Goal: Find contact information: Find contact information

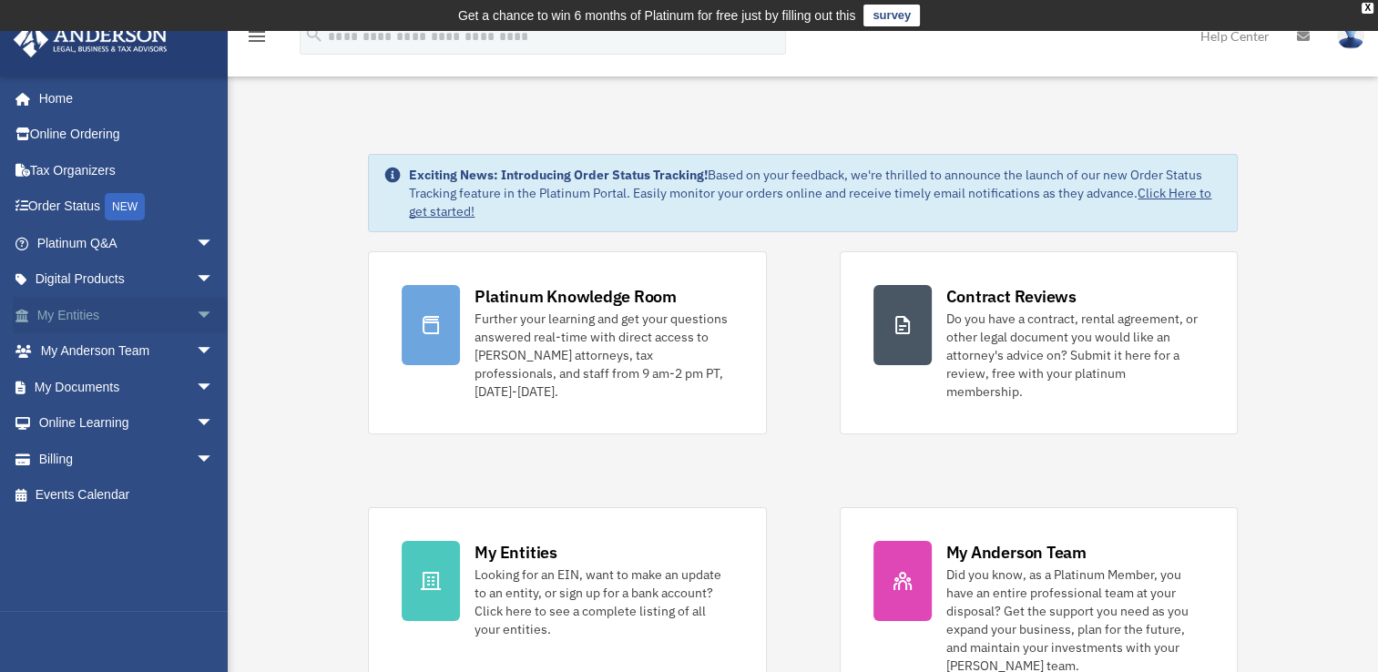
click at [82, 305] on link "My Entities arrow_drop_down" at bounding box center [127, 315] width 229 height 36
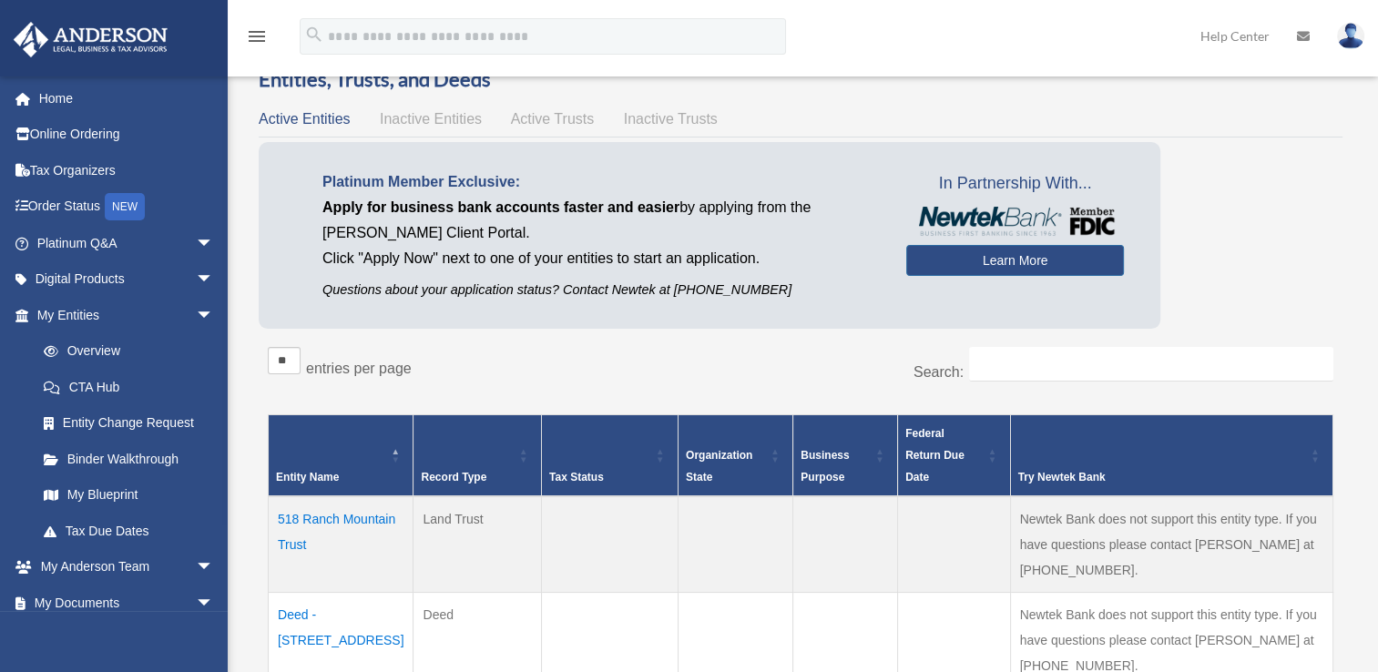
scroll to position [273, 0]
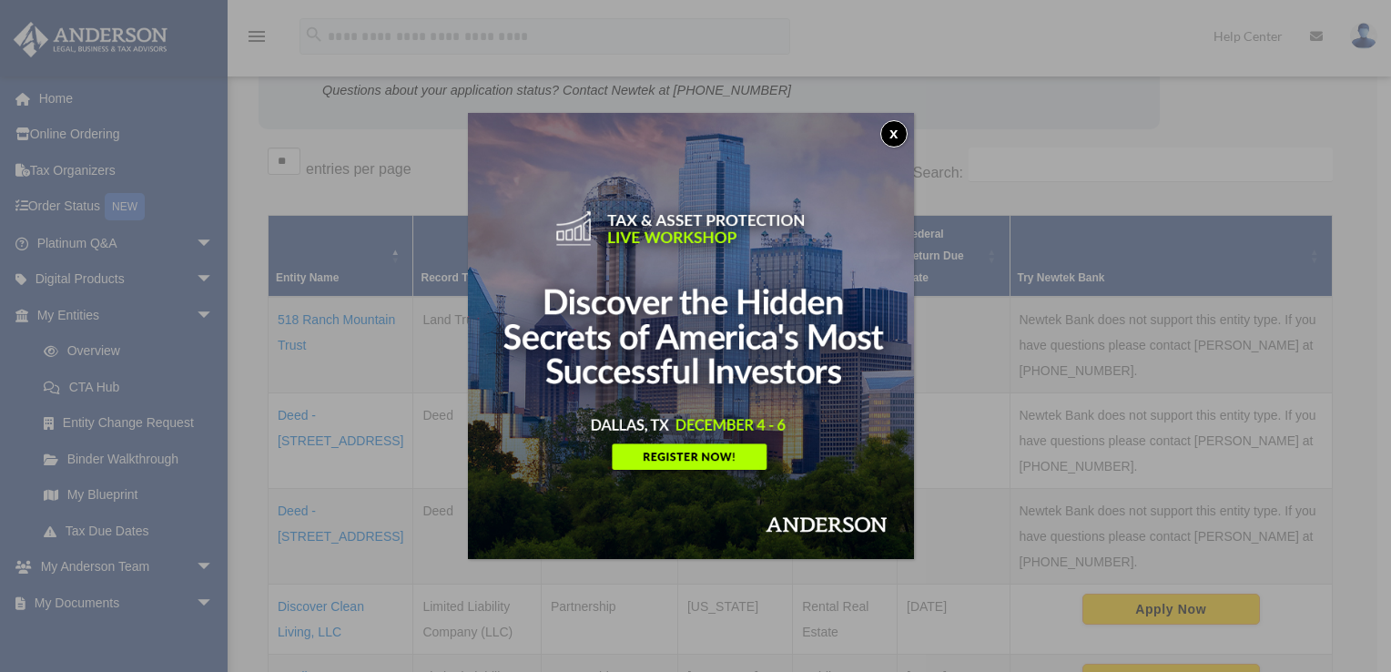
click at [905, 129] on button "x" at bounding box center [894, 133] width 27 height 27
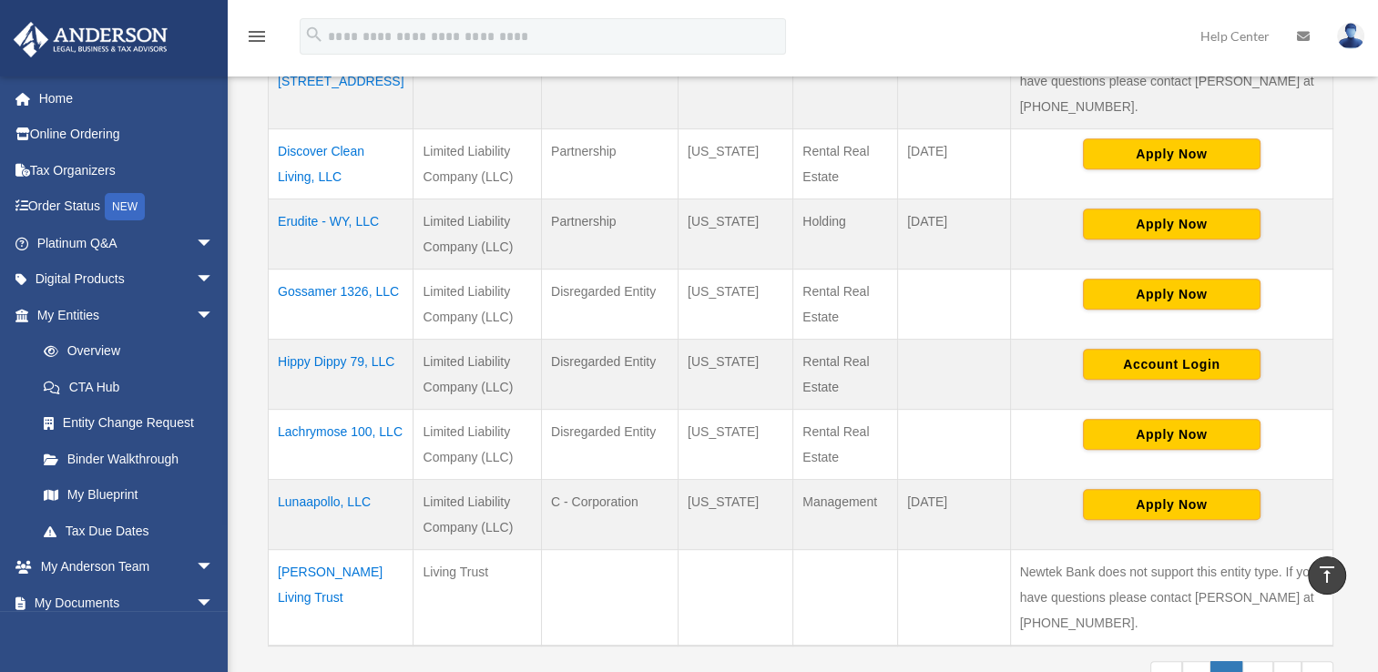
scroll to position [820, 0]
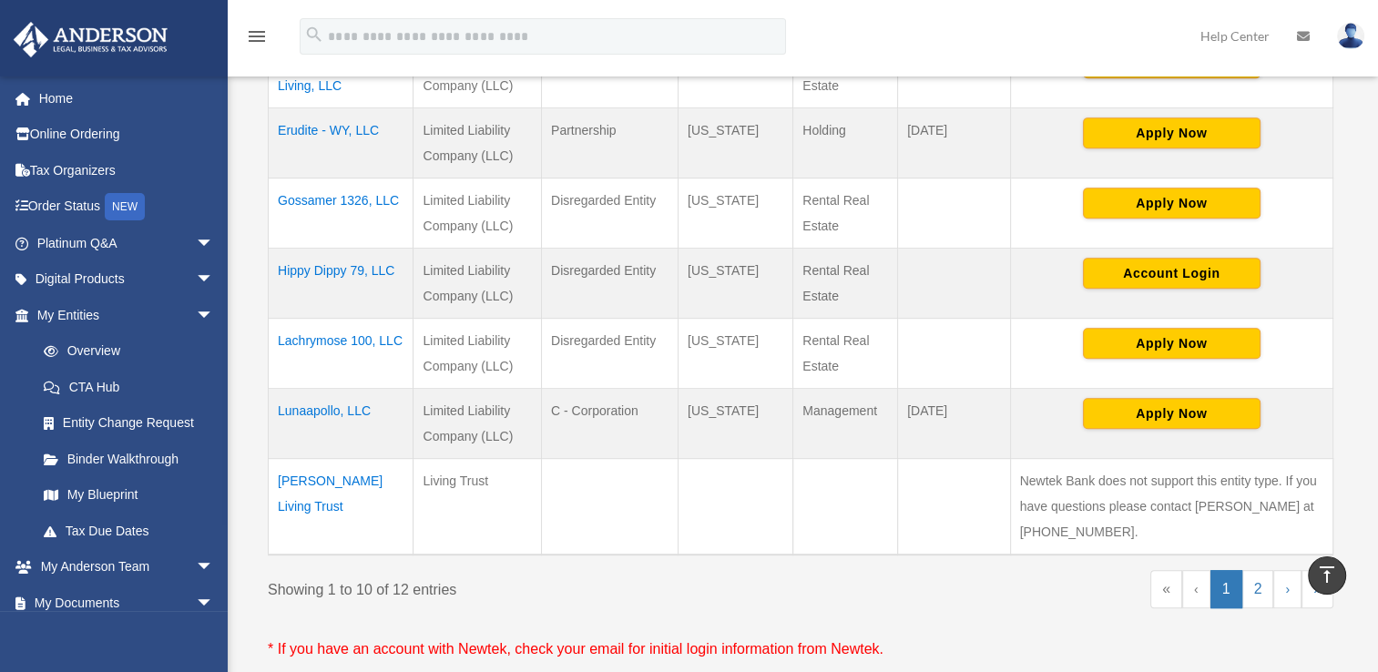
click at [307, 458] on td "[PERSON_NAME] Living Trust" at bounding box center [341, 506] width 145 height 97
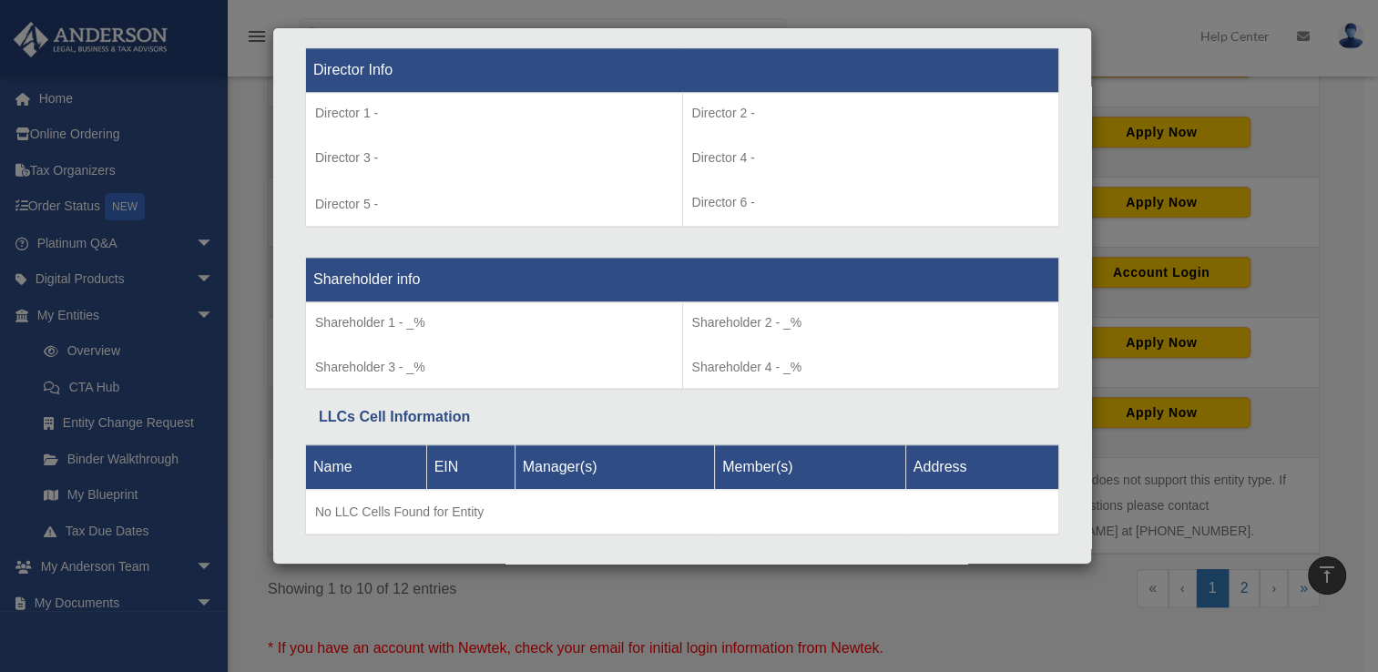
scroll to position [1363, 0]
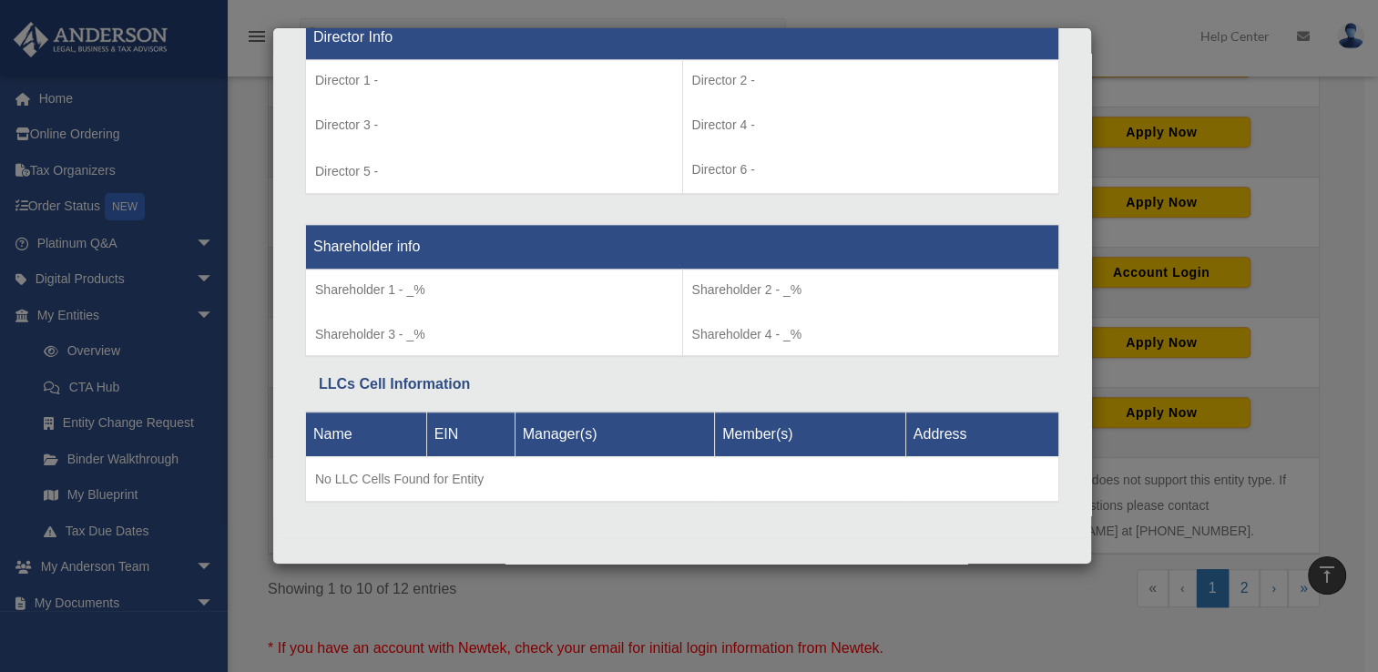
click at [1331, 112] on div "Details × Articles Sent Organizational Date" at bounding box center [689, 336] width 1378 height 672
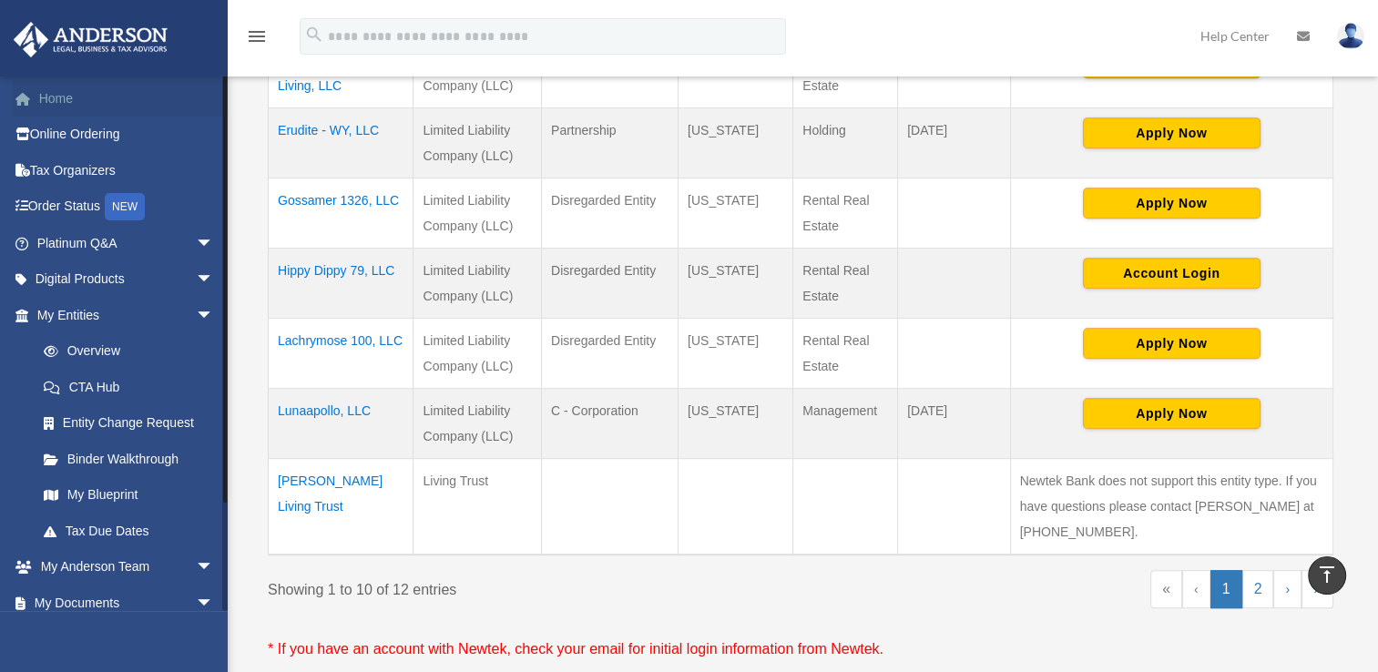
click at [34, 84] on link "Home" at bounding box center [127, 98] width 229 height 36
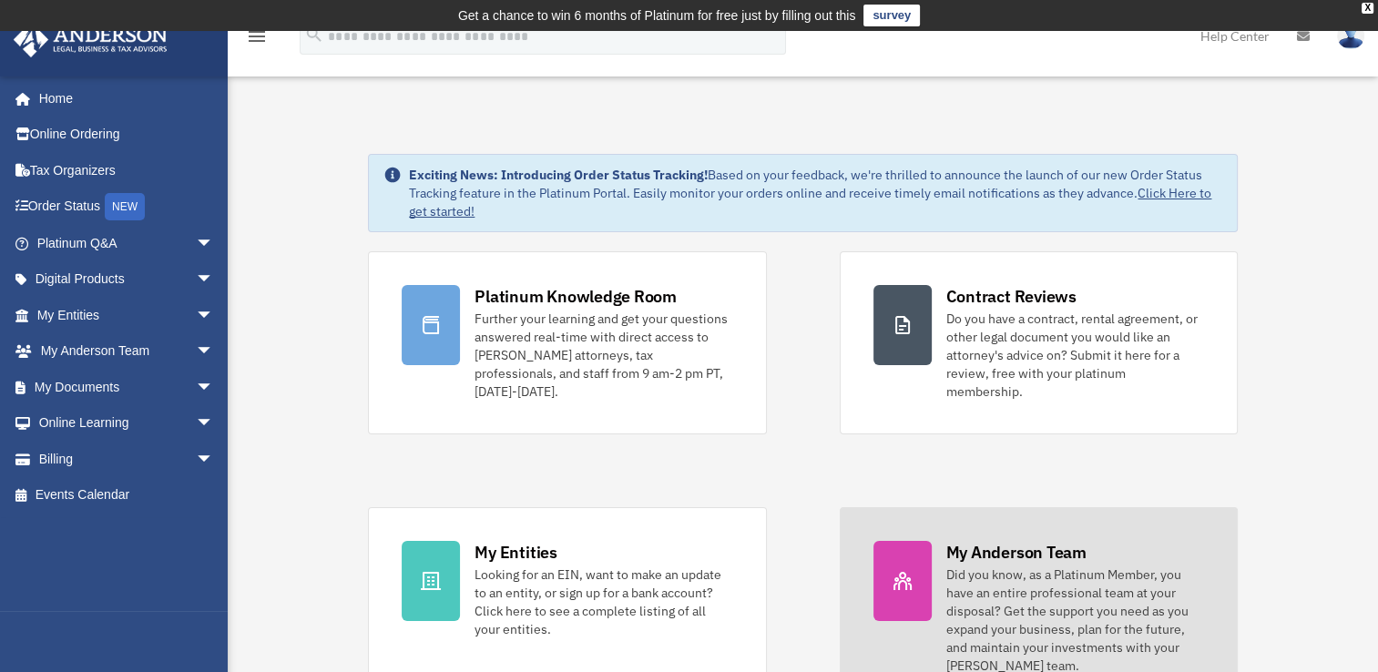
click at [968, 575] on div "Did you know, as a Platinum Member, you have an entire professional team at you…" at bounding box center [1075, 619] width 258 height 109
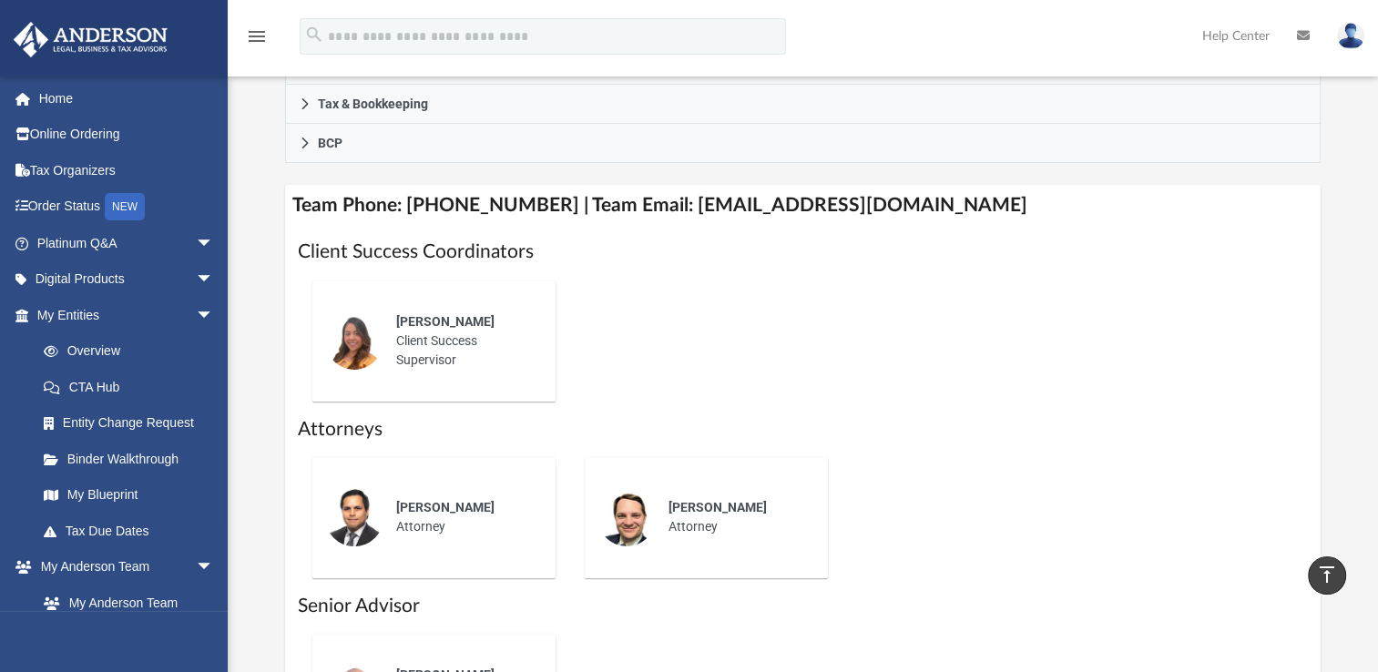
scroll to position [637, 0]
click at [423, 351] on div "Alex Gomez Client Success Supervisor" at bounding box center [462, 341] width 159 height 83
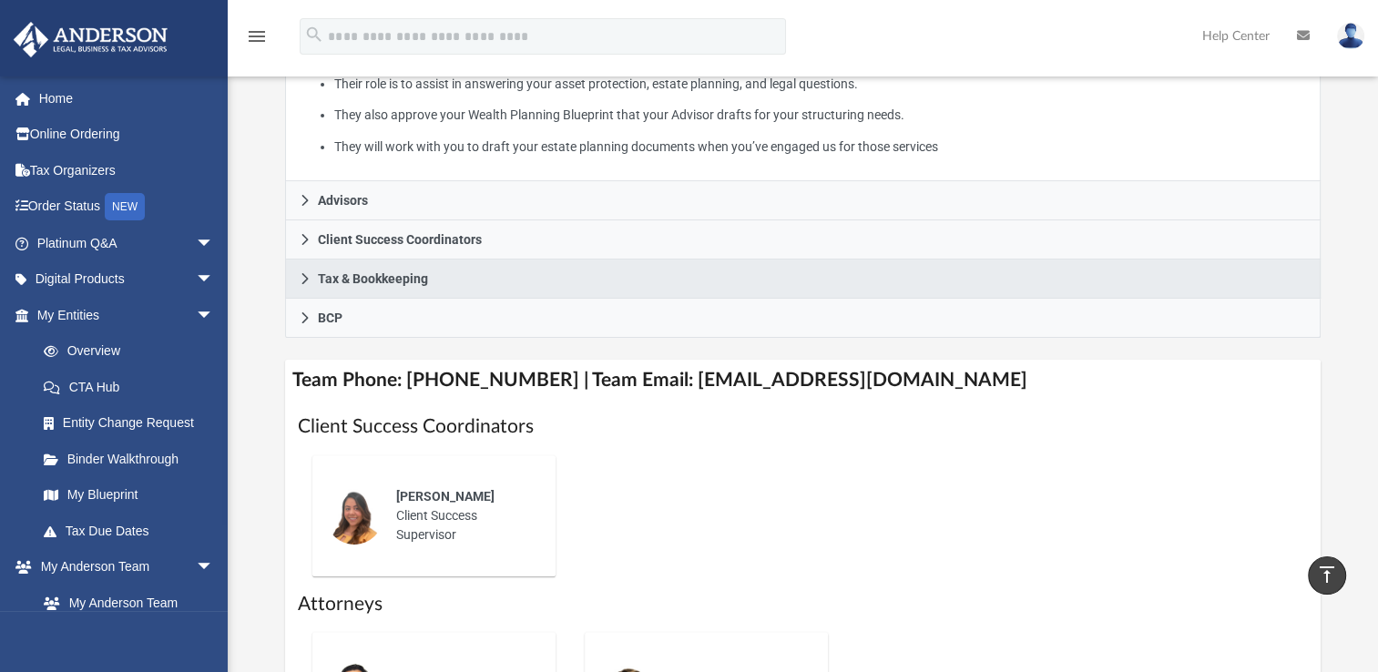
scroll to position [455, 0]
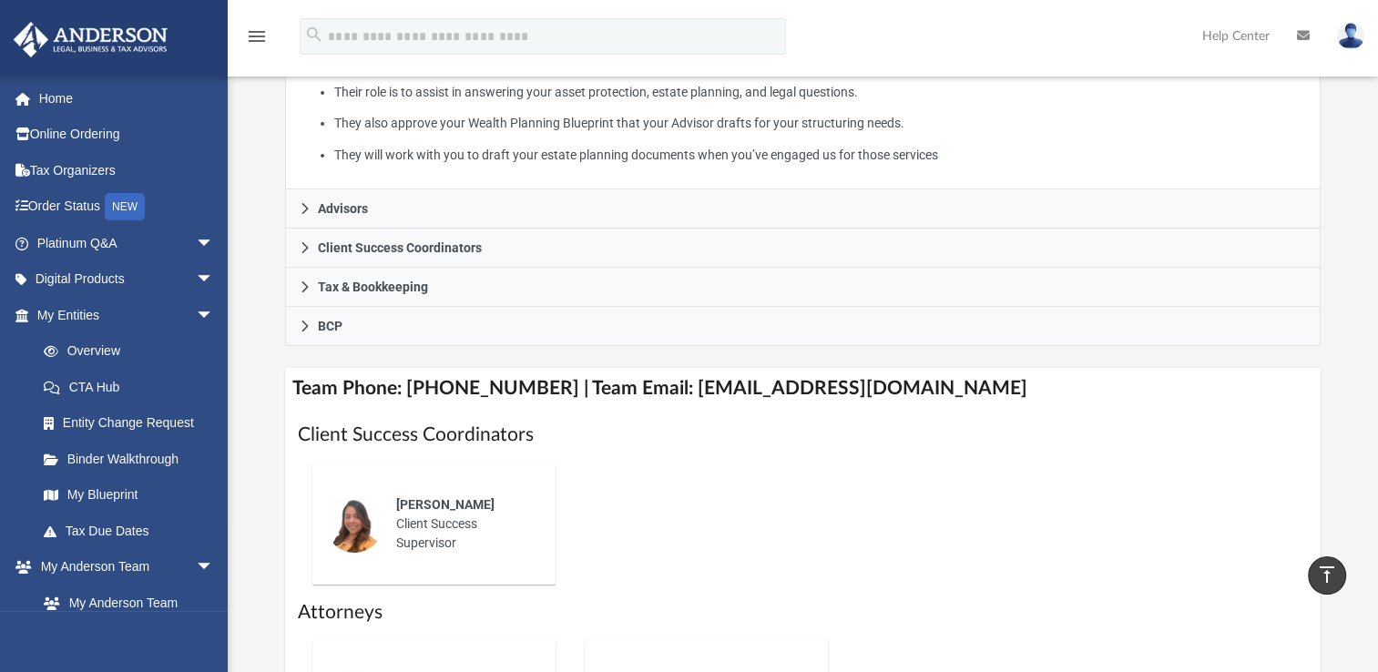
click at [881, 349] on div "Who is on my team and who will I work with: While a client of Anderson you will…" at bounding box center [802, 328] width 1035 height 1278
drag, startPoint x: 932, startPoint y: 378, endPoint x: 666, endPoint y: 385, distance: 266.0
click at [666, 385] on h4 "Team Phone: (725) 208-3141 | Team Email: myteam@andersonadvisors.com" at bounding box center [802, 388] width 1035 height 41
drag, startPoint x: 666, startPoint y: 385, endPoint x: 696, endPoint y: 381, distance: 30.4
copy h4 "myteam@andersonadvisors.com"
